Goal: Browse casually

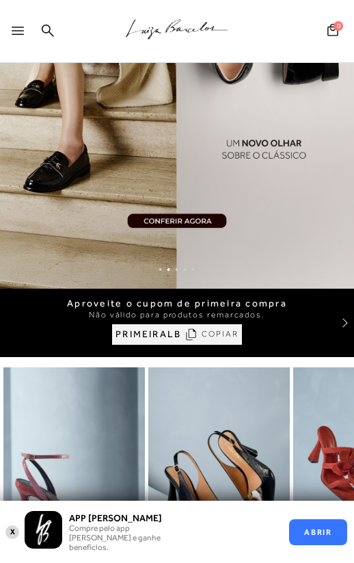
scroll to position [265, 0]
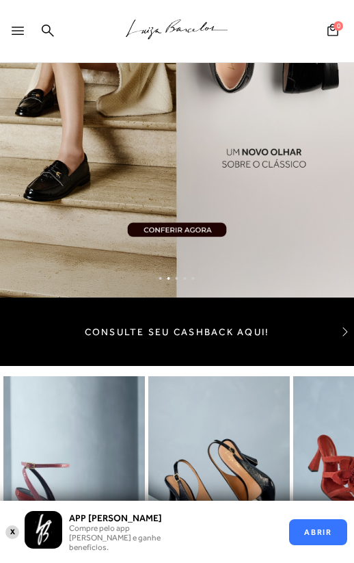
click at [341, 332] on icon at bounding box center [345, 331] width 11 height 11
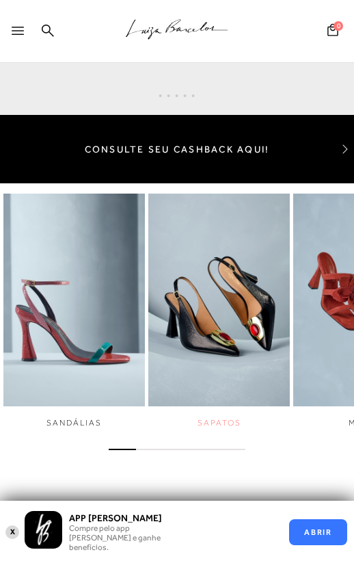
scroll to position [441, 0]
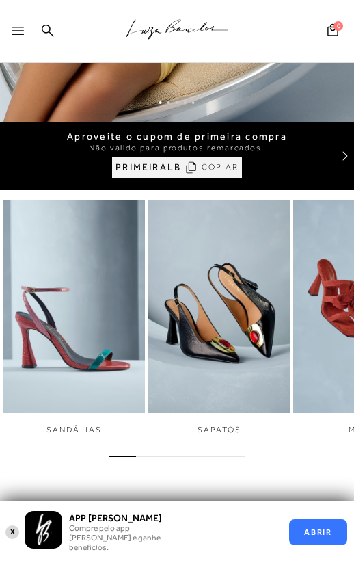
click at [155, 456] on span "Go to slide 2" at bounding box center [149, 456] width 27 height 1
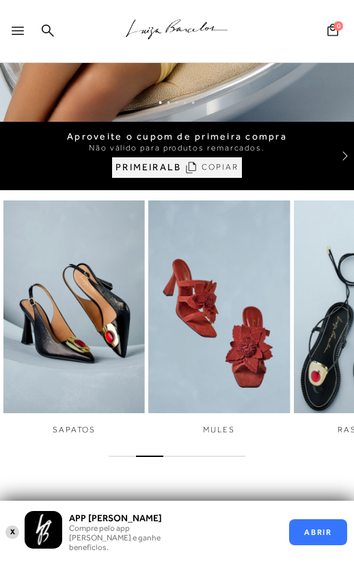
click at [181, 453] on div at bounding box center [177, 454] width 354 height 14
click at [183, 458] on div at bounding box center [177, 454] width 354 height 14
click at [182, 457] on div at bounding box center [177, 454] width 354 height 14
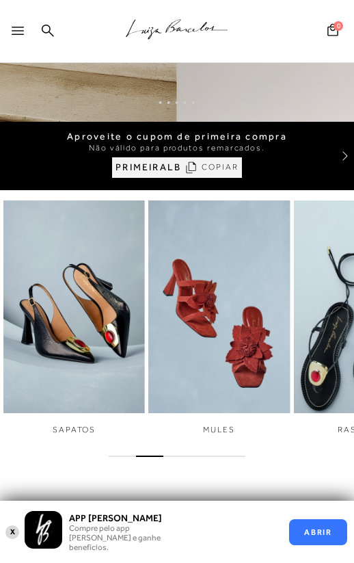
click at [182, 454] on div at bounding box center [177, 454] width 354 height 14
click at [182, 457] on span "Go to slide 3" at bounding box center [176, 456] width 27 height 1
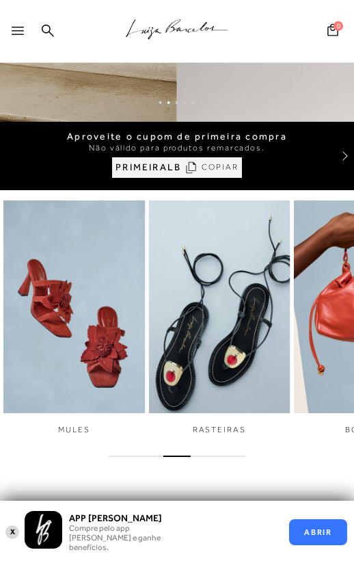
click at [212, 456] on span "Go to slide 4" at bounding box center [204, 456] width 27 height 1
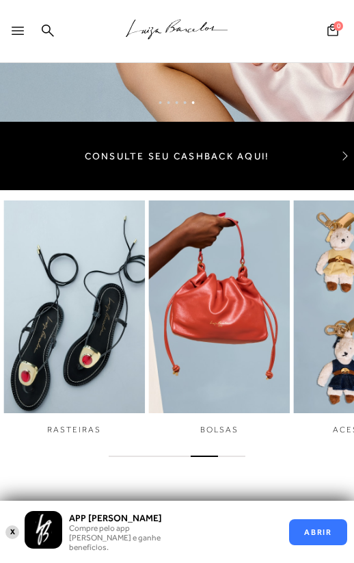
click at [232, 454] on div at bounding box center [177, 454] width 354 height 14
click at [232, 456] on span "Go to slide 5" at bounding box center [231, 456] width 27 height 1
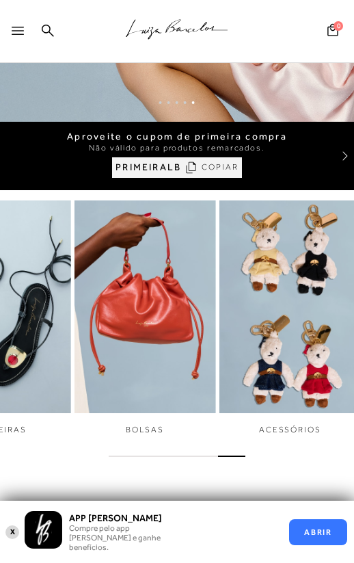
click at [202, 458] on div at bounding box center [177, 454] width 354 height 14
click at [202, 454] on div at bounding box center [177, 454] width 354 height 14
click at [202, 456] on span "Go to slide 4" at bounding box center [204, 456] width 27 height 1
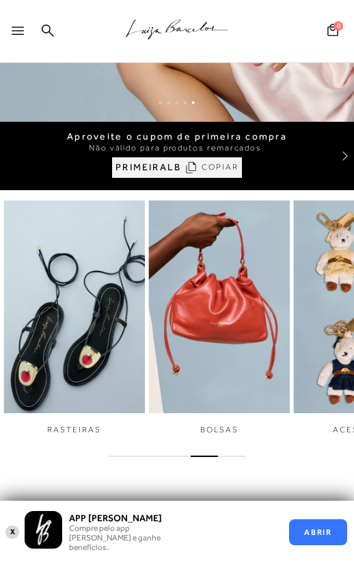
click at [178, 456] on span "Go to slide 3" at bounding box center [176, 456] width 27 height 1
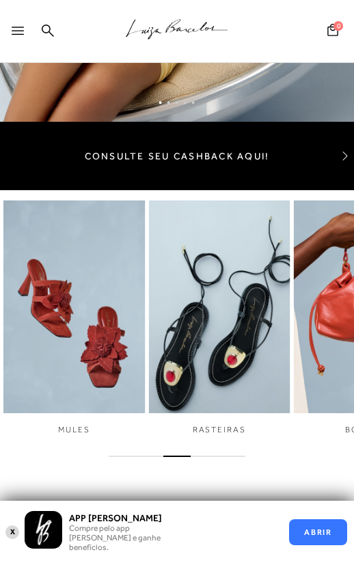
click at [157, 455] on div at bounding box center [177, 454] width 354 height 14
click at [156, 456] on span "Go to slide 2" at bounding box center [149, 456] width 27 height 1
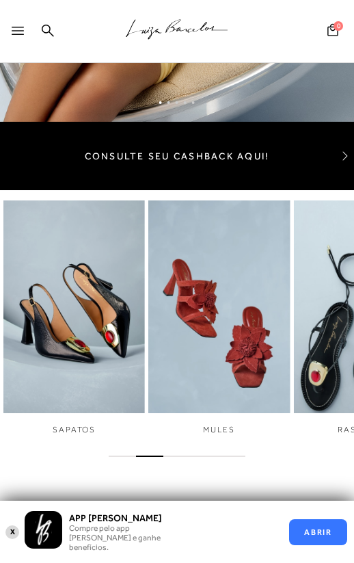
click at [128, 455] on div at bounding box center [177, 454] width 354 height 14
click at [127, 456] on span "Go to slide 1" at bounding box center [122, 456] width 27 height 1
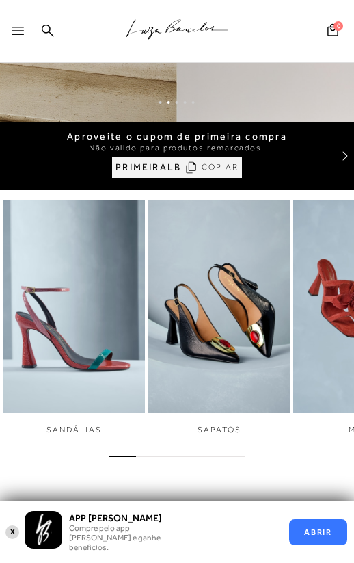
click at [157, 456] on span "Go to slide 2" at bounding box center [149, 456] width 27 height 1
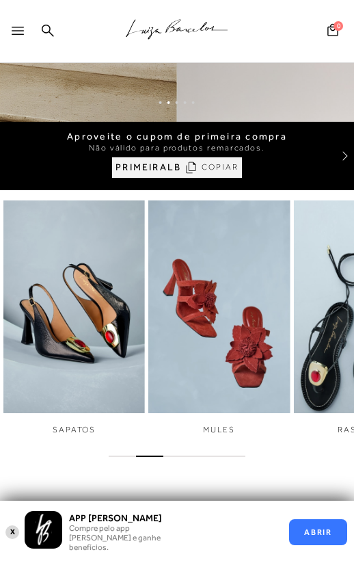
click at [176, 456] on span "Go to slide 3" at bounding box center [176, 456] width 27 height 1
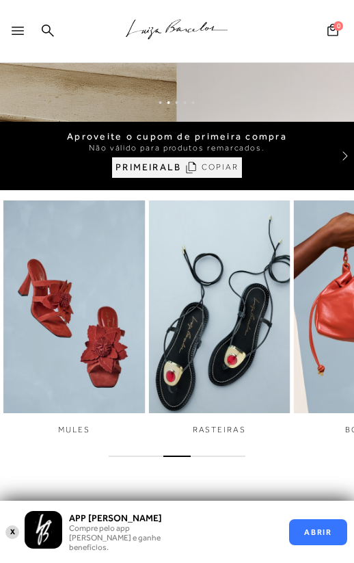
click at [207, 456] on span "Go to slide 4" at bounding box center [204, 456] width 27 height 1
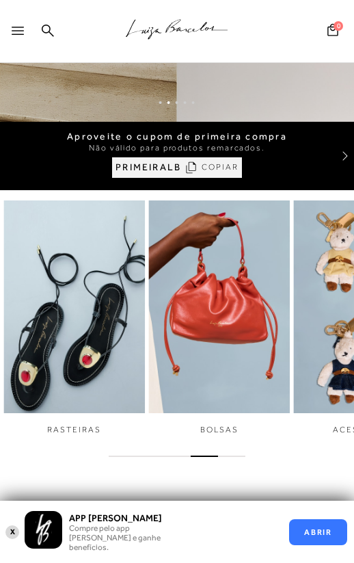
click at [225, 456] on span "Go to slide 5" at bounding box center [231, 456] width 27 height 1
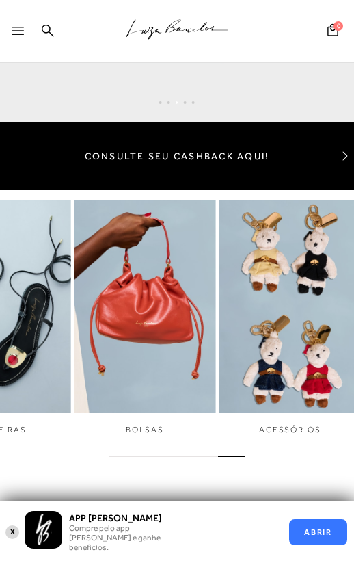
click at [200, 456] on span "Go to slide 4" at bounding box center [204, 456] width 27 height 1
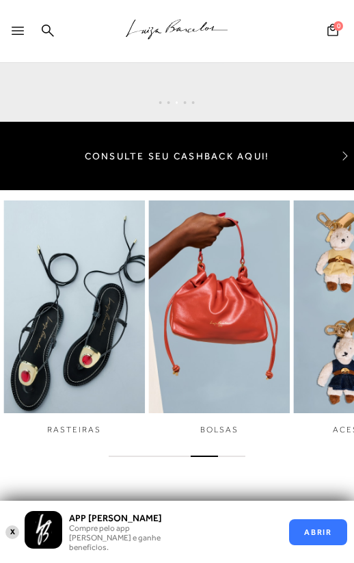
click at [174, 456] on span "Go to slide 3" at bounding box center [176, 456] width 27 height 1
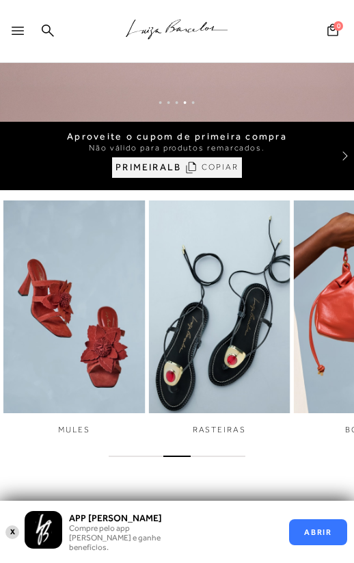
click at [153, 456] on span "Go to slide 2" at bounding box center [149, 456] width 27 height 1
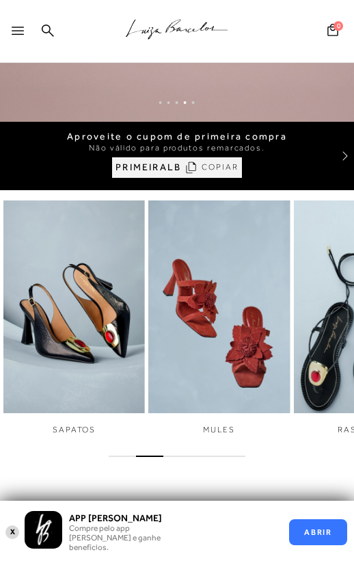
click at [185, 456] on span "Go to slide 3" at bounding box center [176, 456] width 27 height 1
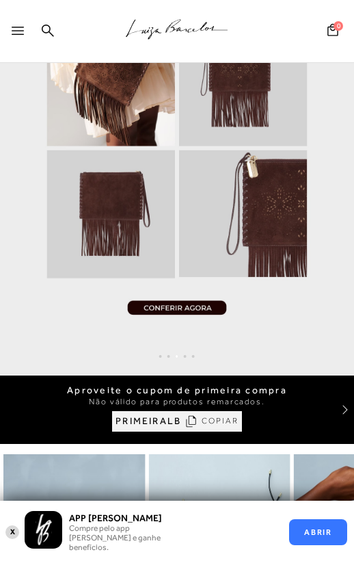
scroll to position [208, 0]
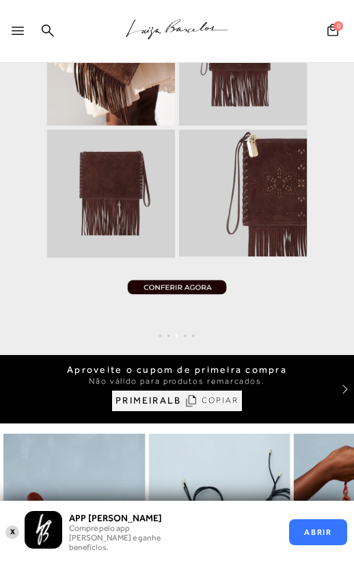
click at [347, 389] on icon at bounding box center [345, 388] width 5 height 9
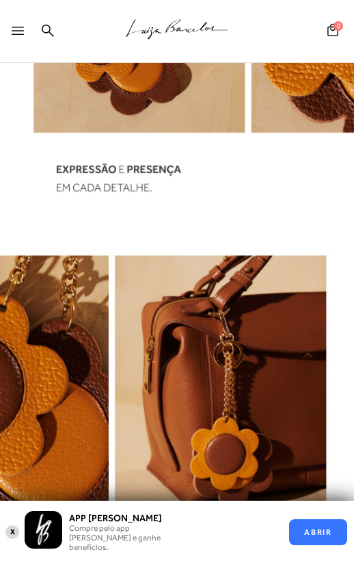
scroll to position [2129, 0]
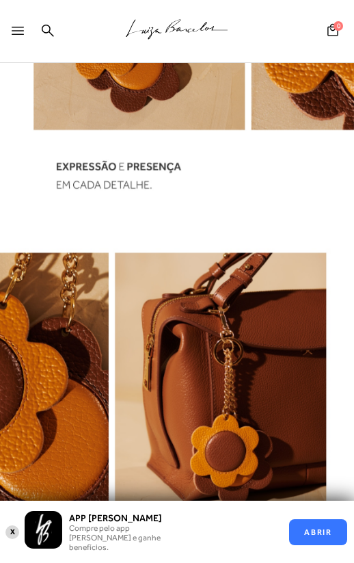
click at [16, 32] on icon at bounding box center [18, 31] width 12 height 8
